Goal: Task Accomplishment & Management: Manage account settings

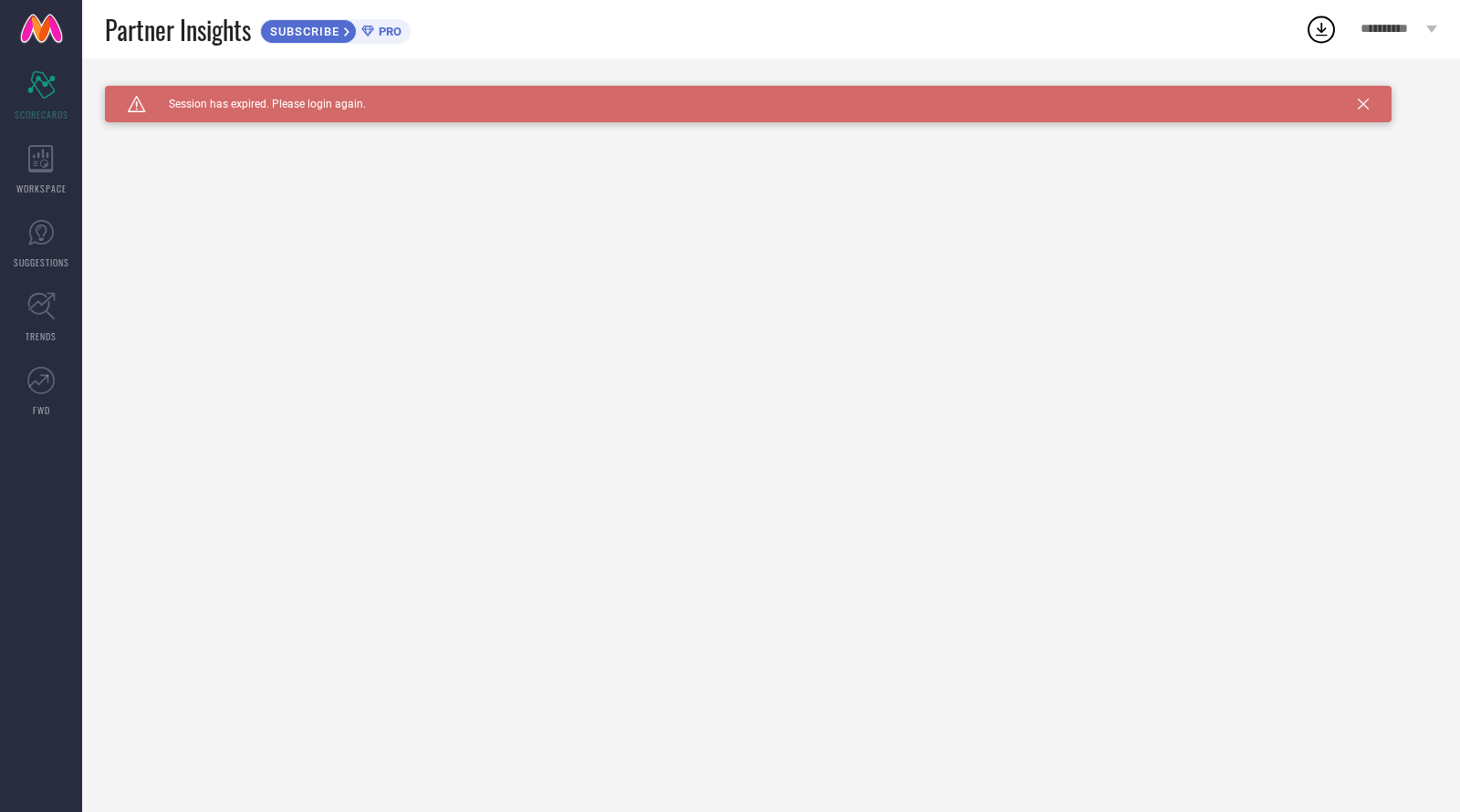
click at [41, 28] on link at bounding box center [41, 29] width 82 height 58
click at [50, 31] on link at bounding box center [41, 29] width 82 height 58
click at [1322, 29] on icon at bounding box center [1322, 29] width 12 height 14
click at [1407, 21] on span "**********" at bounding box center [1390, 29] width 61 height 16
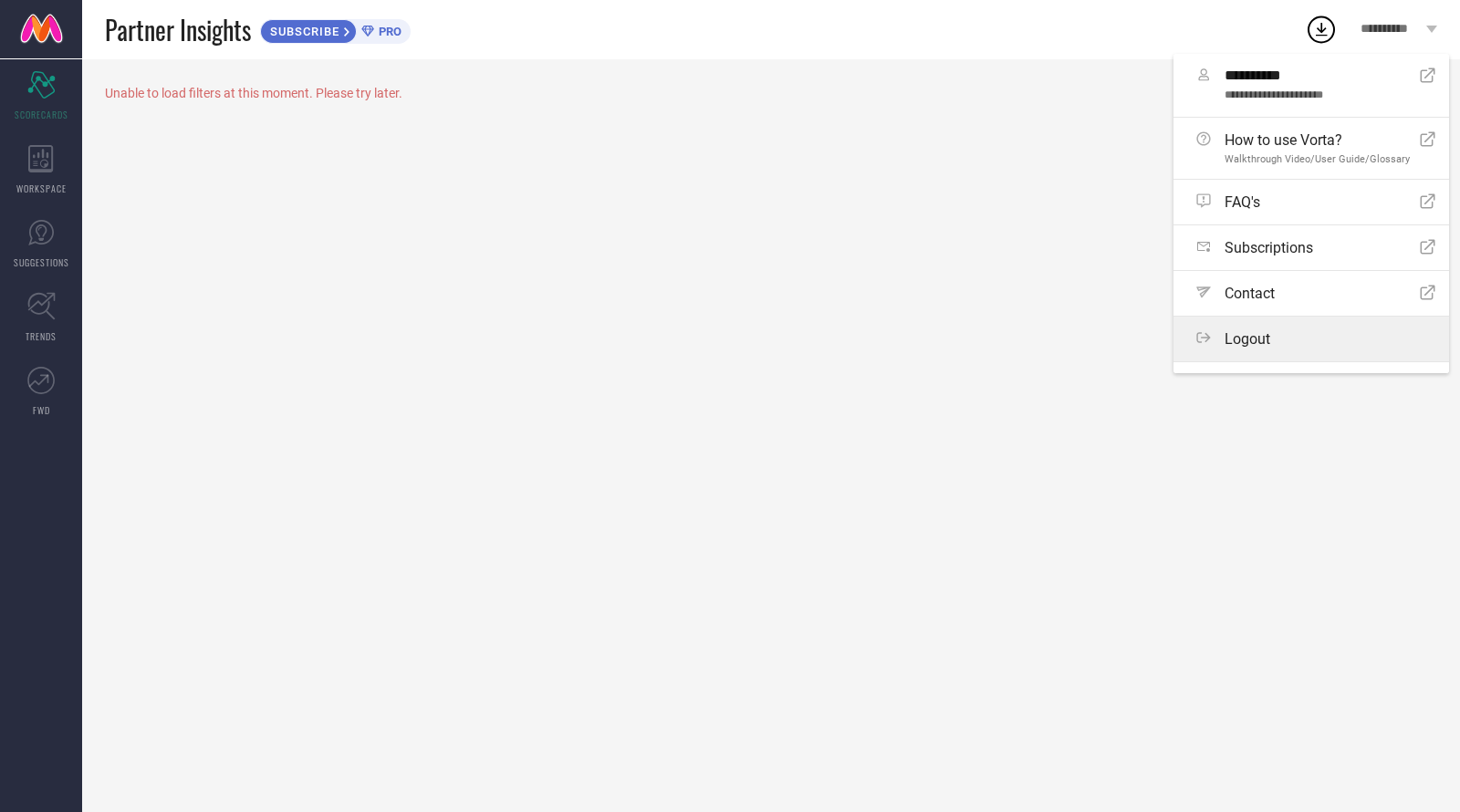
click at [1227, 348] on span "Logout" at bounding box center [1247, 338] width 46 height 18
click at [0, 0] on button "Logout" at bounding box center [0, 0] width 0 height 0
